Goal: Information Seeking & Learning: Learn about a topic

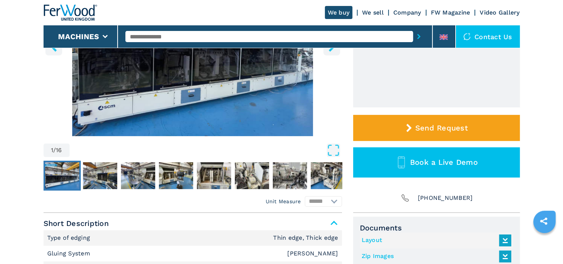
scroll to position [163, 0]
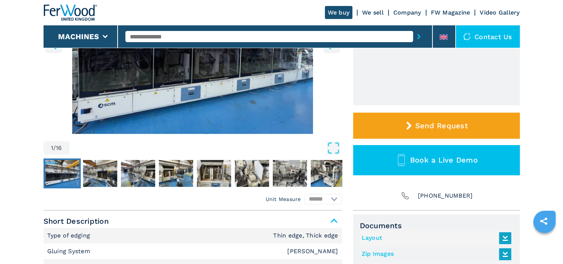
click at [67, 168] on img "Go to Slide 1" at bounding box center [62, 173] width 34 height 27
click at [63, 168] on img "Go to Slide 1" at bounding box center [62, 173] width 34 height 27
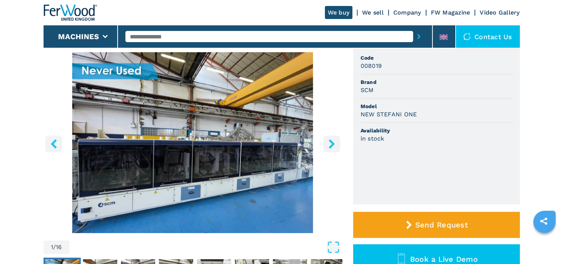
scroll to position [65, 0]
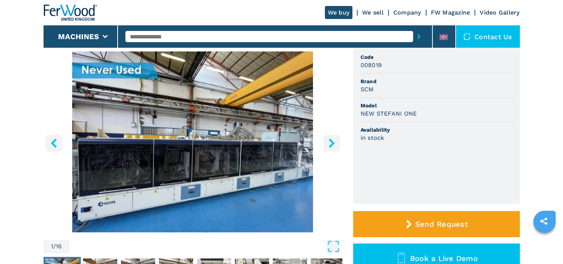
click at [331, 143] on icon "right-button" at bounding box center [331, 142] width 9 height 9
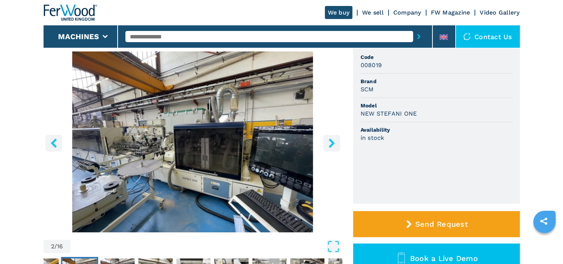
click at [331, 143] on icon "right-button" at bounding box center [331, 142] width 9 height 9
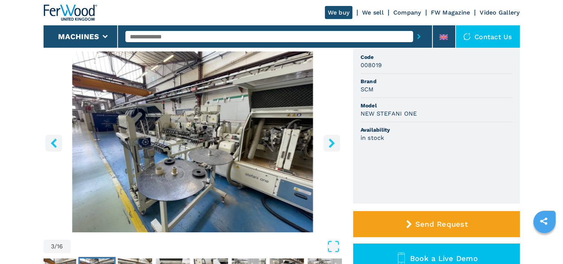
click at [331, 143] on icon "right-button" at bounding box center [331, 142] width 9 height 9
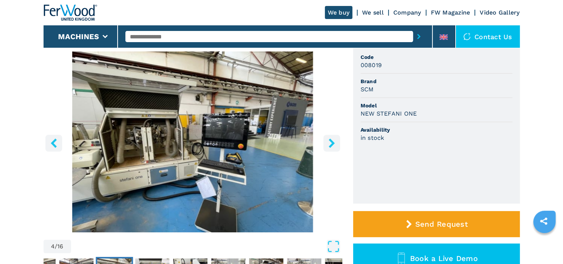
click at [331, 143] on icon "right-button" at bounding box center [331, 142] width 9 height 9
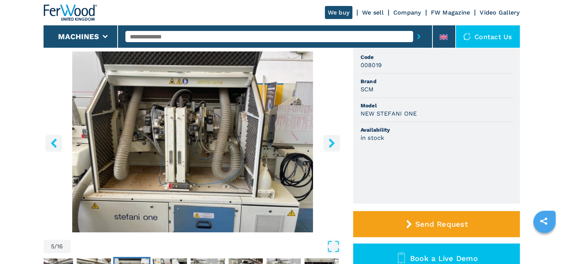
click at [331, 143] on icon "right-button" at bounding box center [331, 142] width 9 height 9
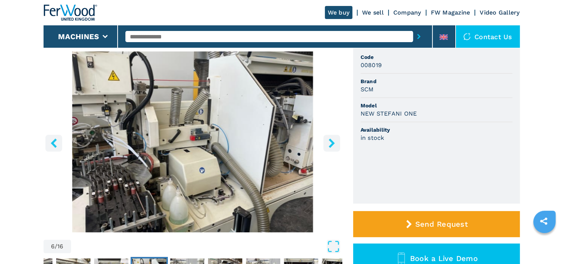
click at [331, 143] on icon "right-button" at bounding box center [331, 142] width 9 height 9
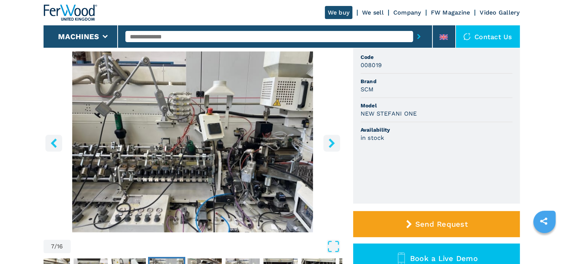
click at [331, 143] on icon "right-button" at bounding box center [331, 142] width 9 height 9
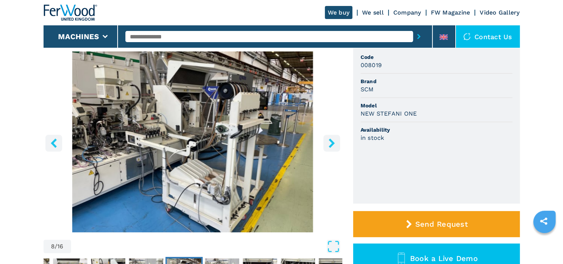
click at [331, 143] on icon "right-button" at bounding box center [331, 142] width 9 height 9
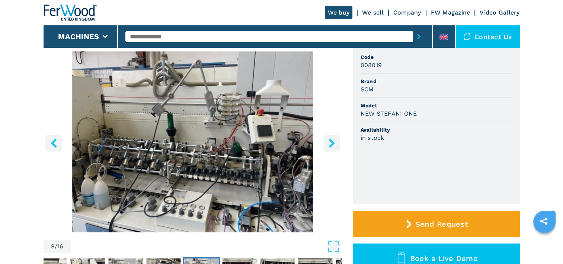
click at [331, 143] on icon "right-button" at bounding box center [331, 142] width 9 height 9
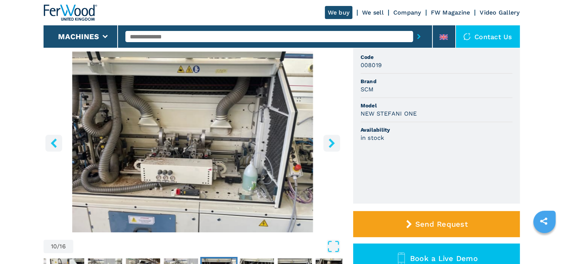
click at [331, 143] on icon "right-button" at bounding box center [331, 142] width 9 height 9
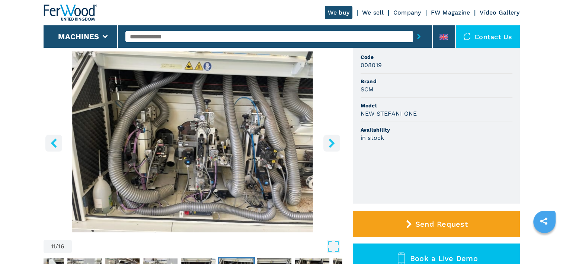
click at [331, 143] on icon "right-button" at bounding box center [331, 142] width 9 height 9
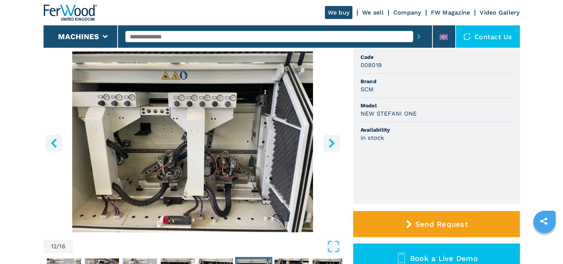
click at [331, 143] on icon "right-button" at bounding box center [331, 142] width 9 height 9
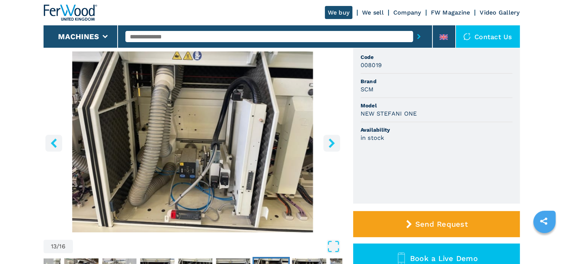
click at [331, 143] on icon "right-button" at bounding box center [331, 142] width 9 height 9
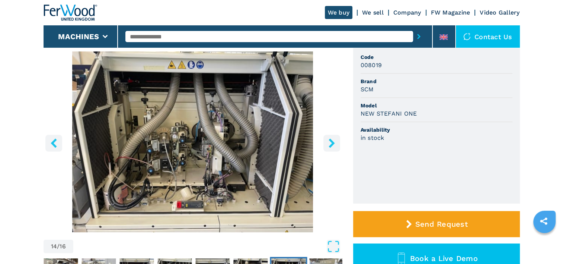
click at [331, 143] on icon "right-button" at bounding box center [331, 142] width 9 height 9
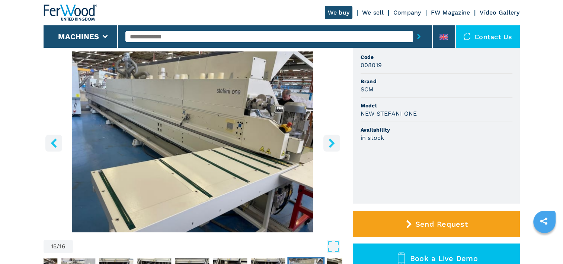
click at [331, 143] on icon "right-button" at bounding box center [331, 142] width 9 height 9
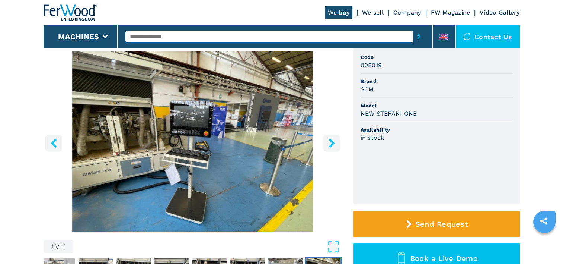
click at [331, 143] on icon "right-button" at bounding box center [331, 142] width 9 height 9
